Goal: Task Accomplishment & Management: Manage account settings

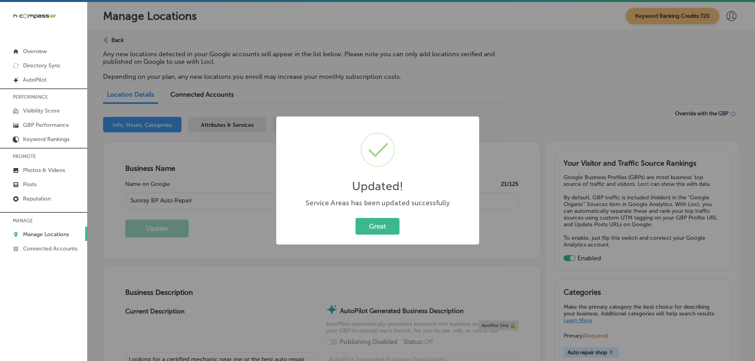
select select "US"
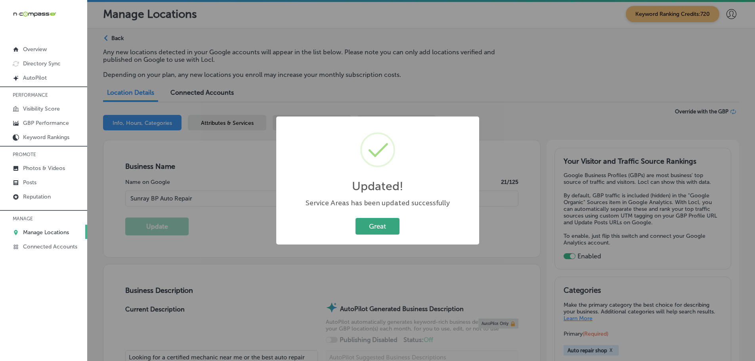
scroll to position [674, 0]
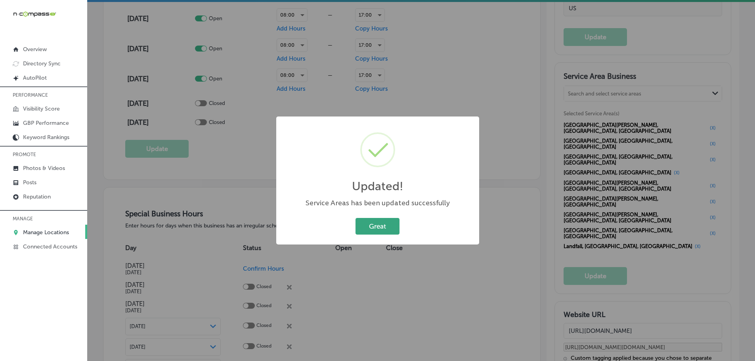
click at [382, 227] on button "Great" at bounding box center [377, 226] width 44 height 16
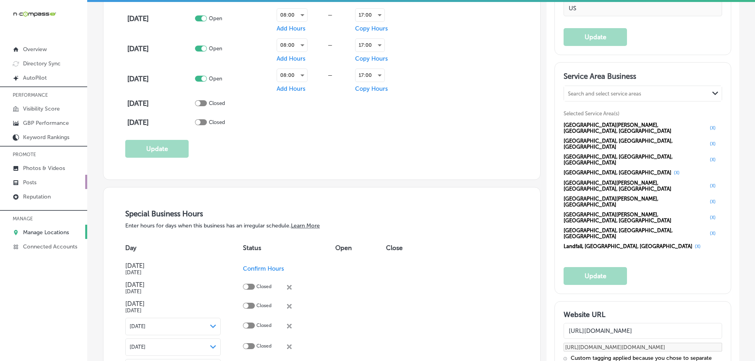
click at [27, 181] on p "Posts" at bounding box center [29, 182] width 13 height 7
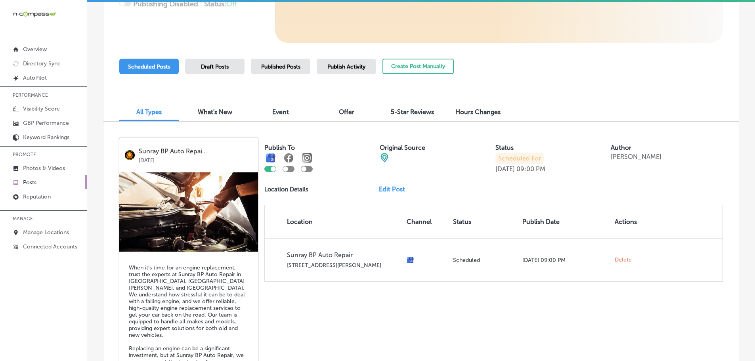
scroll to position [198, 0]
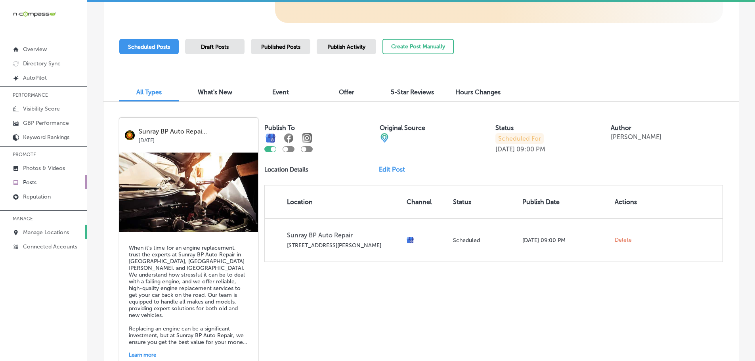
click at [35, 233] on p "Manage Locations" at bounding box center [46, 232] width 46 height 7
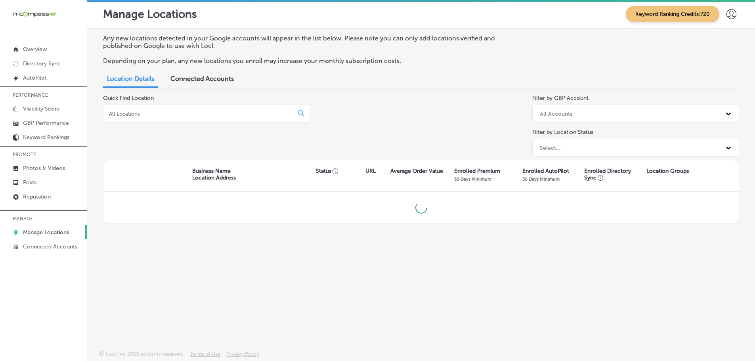
click at [147, 117] on div at bounding box center [206, 114] width 207 height 18
click at [147, 116] on input at bounding box center [199, 113] width 183 height 7
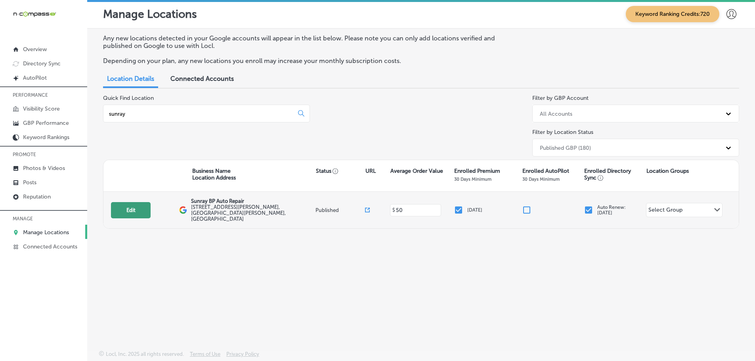
type input "sunray"
click at [132, 202] on button "Edit" at bounding box center [131, 210] width 40 height 16
select select "US"
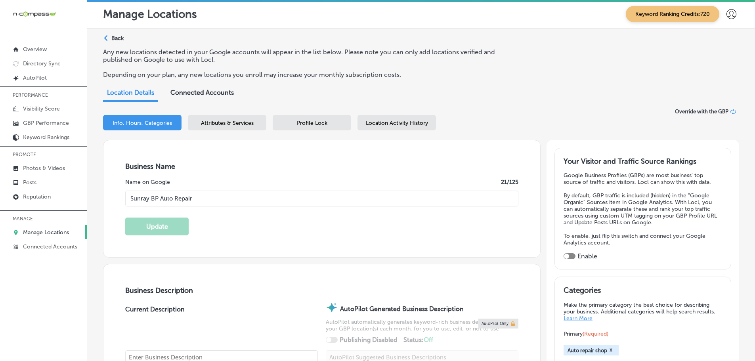
type input "Sunray BP Auto Repair"
type input "[STREET_ADDRESS][PERSON_NAME]"
type input "Saint [PERSON_NAME]"
type input "55119"
type input "US"
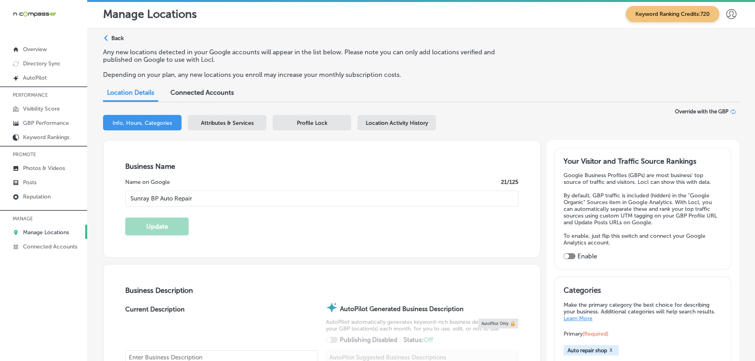
type input "[URL][DOMAIN_NAME]"
checkbox input "true"
type input "[PHONE_NUMBER]"
type textarea "Looking for a certified mechanic near me or the best auto repair shop in [GEOGR…"
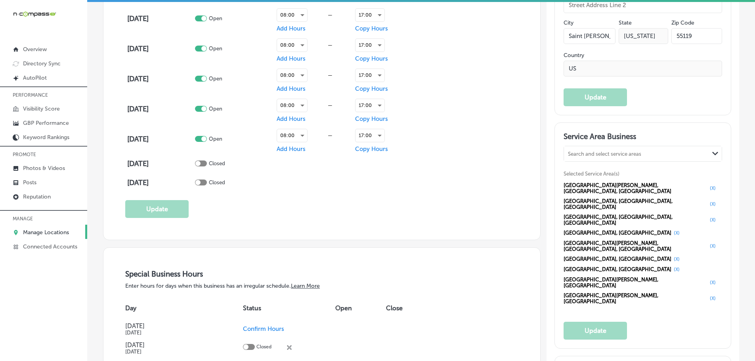
scroll to position [634, 0]
